Goal: Communication & Community: Answer question/provide support

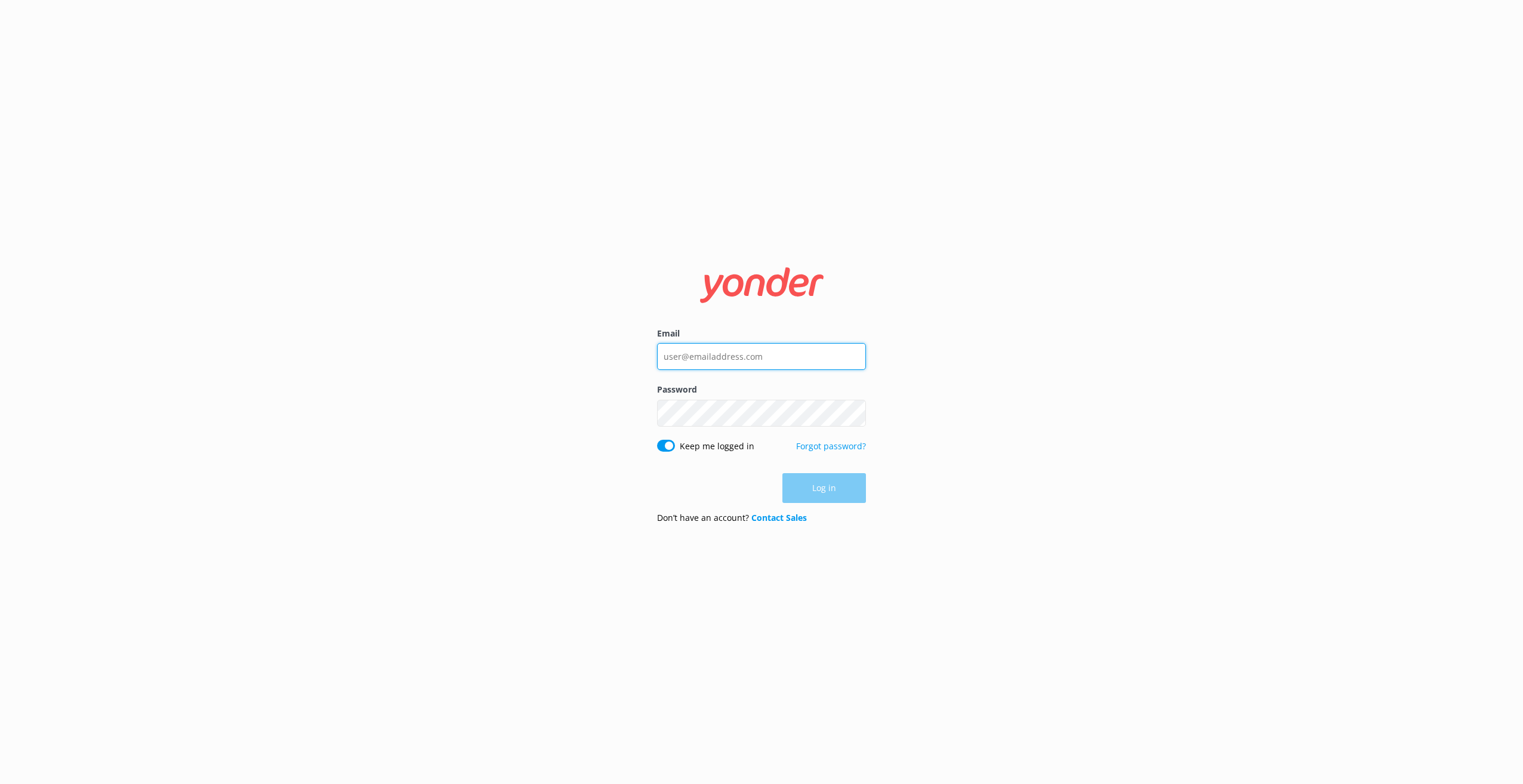
type input "[PERSON_NAME][EMAIL_ADDRESS][PERSON_NAME][DOMAIN_NAME]"
click at [810, 489] on div "Log in" at bounding box center [761, 488] width 209 height 30
click at [829, 490] on button "Log in" at bounding box center [824, 488] width 84 height 30
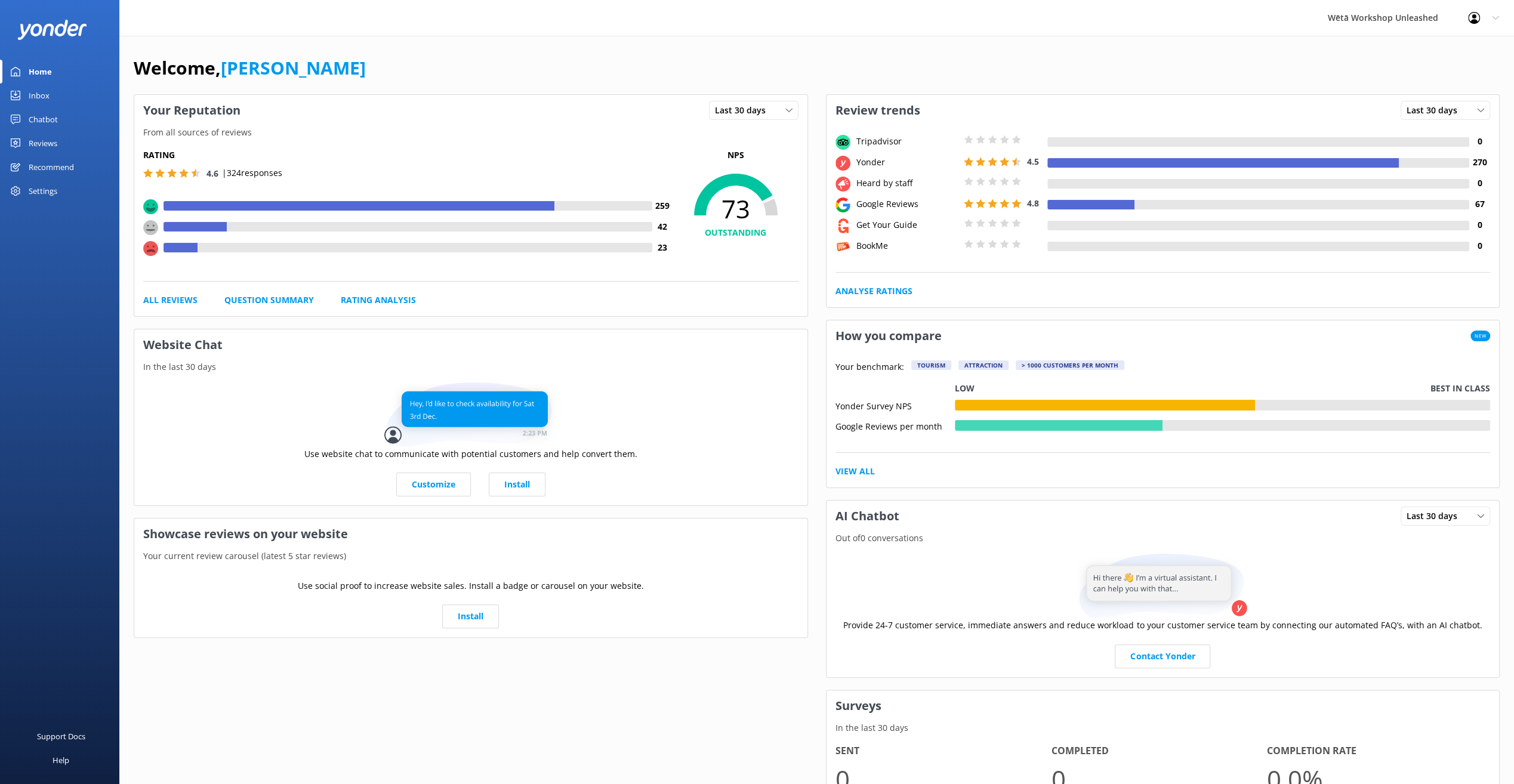
click at [49, 143] on div "Reviews" at bounding box center [43, 143] width 29 height 24
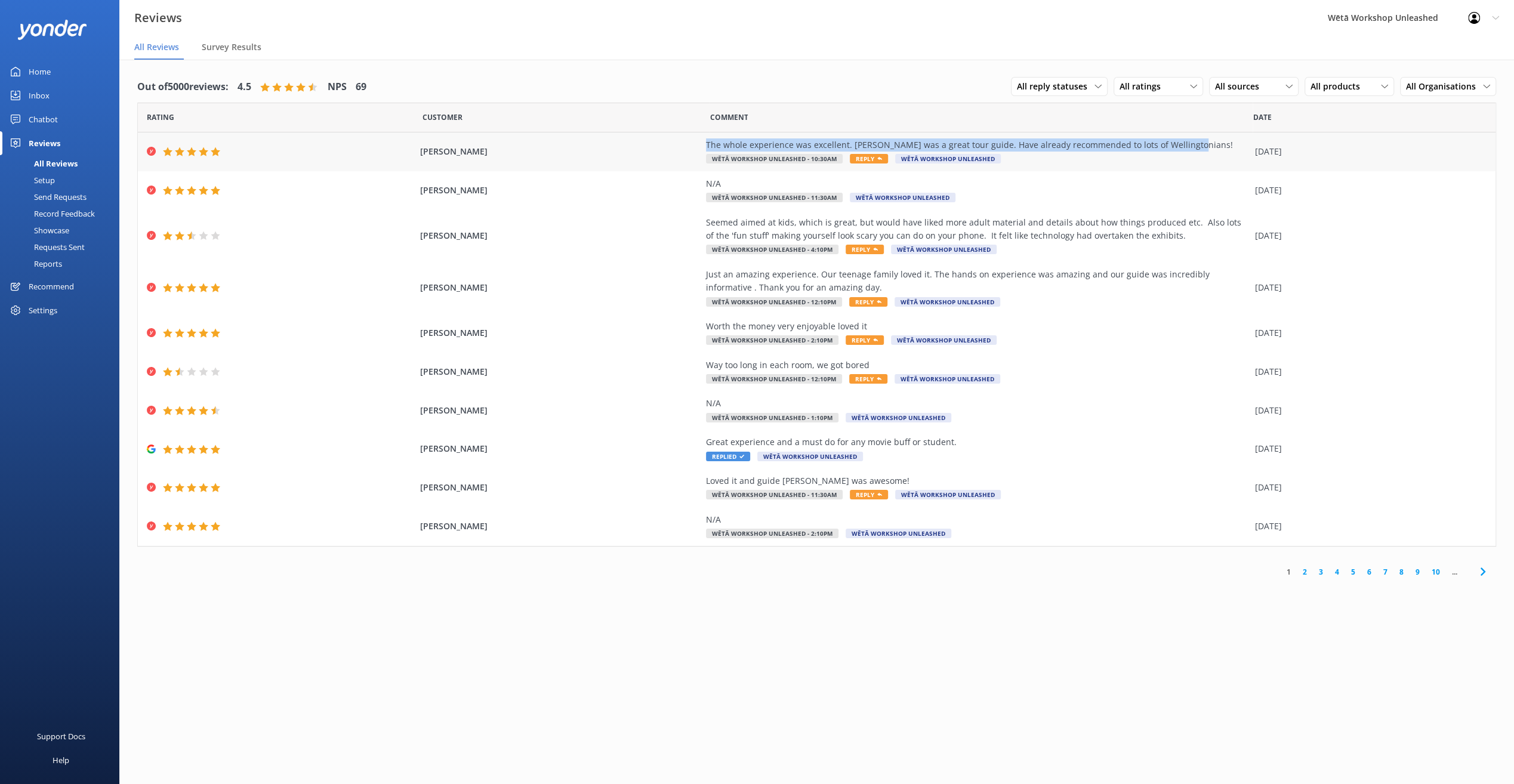
drag, startPoint x: 1199, startPoint y: 142, endPoint x: 706, endPoint y: 140, distance: 493.0
click at [706, 140] on div "The whole experience was excellent. [PERSON_NAME] was a great tour guide. Have …" at bounding box center [977, 145] width 543 height 13
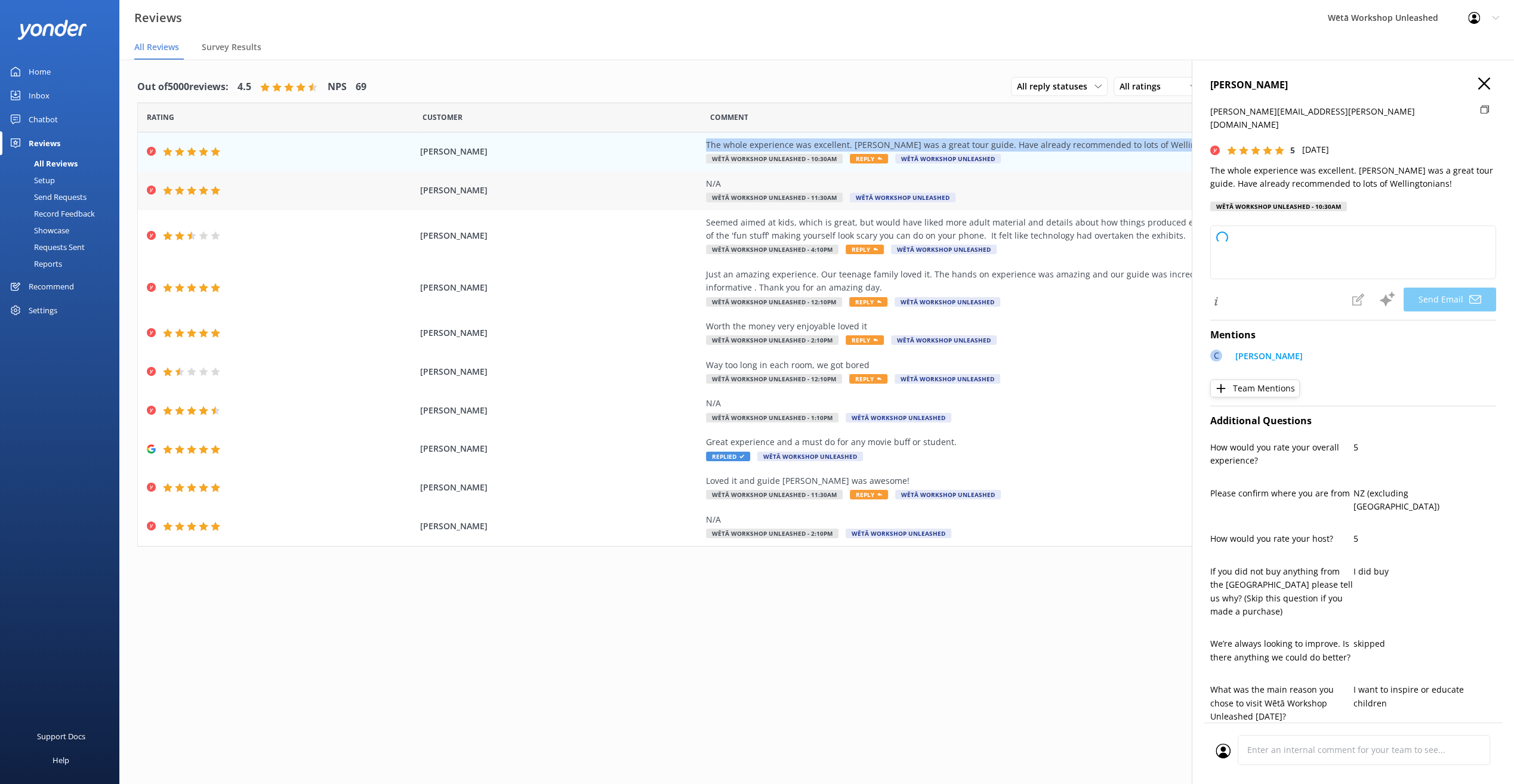
copy div "The whole experience was excellent. [PERSON_NAME] was a great tour guide. Have …"
type textarea "Kia ora [PERSON_NAME], Thank you so much for your wonderful feedback! We're thr…"
